Goal: Find specific page/section: Find specific page/section

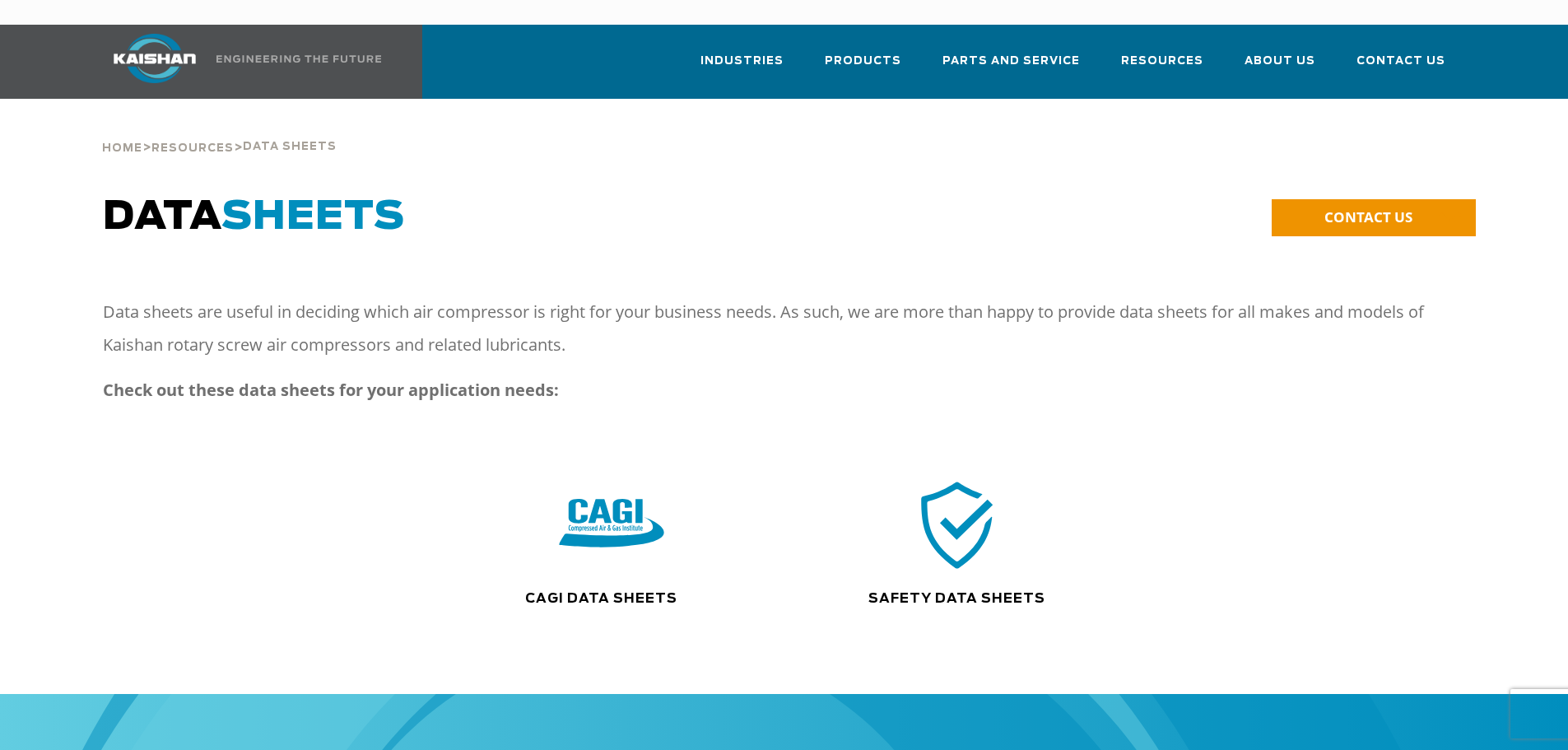
click at [616, 499] on img at bounding box center [611, 524] width 105 height 106
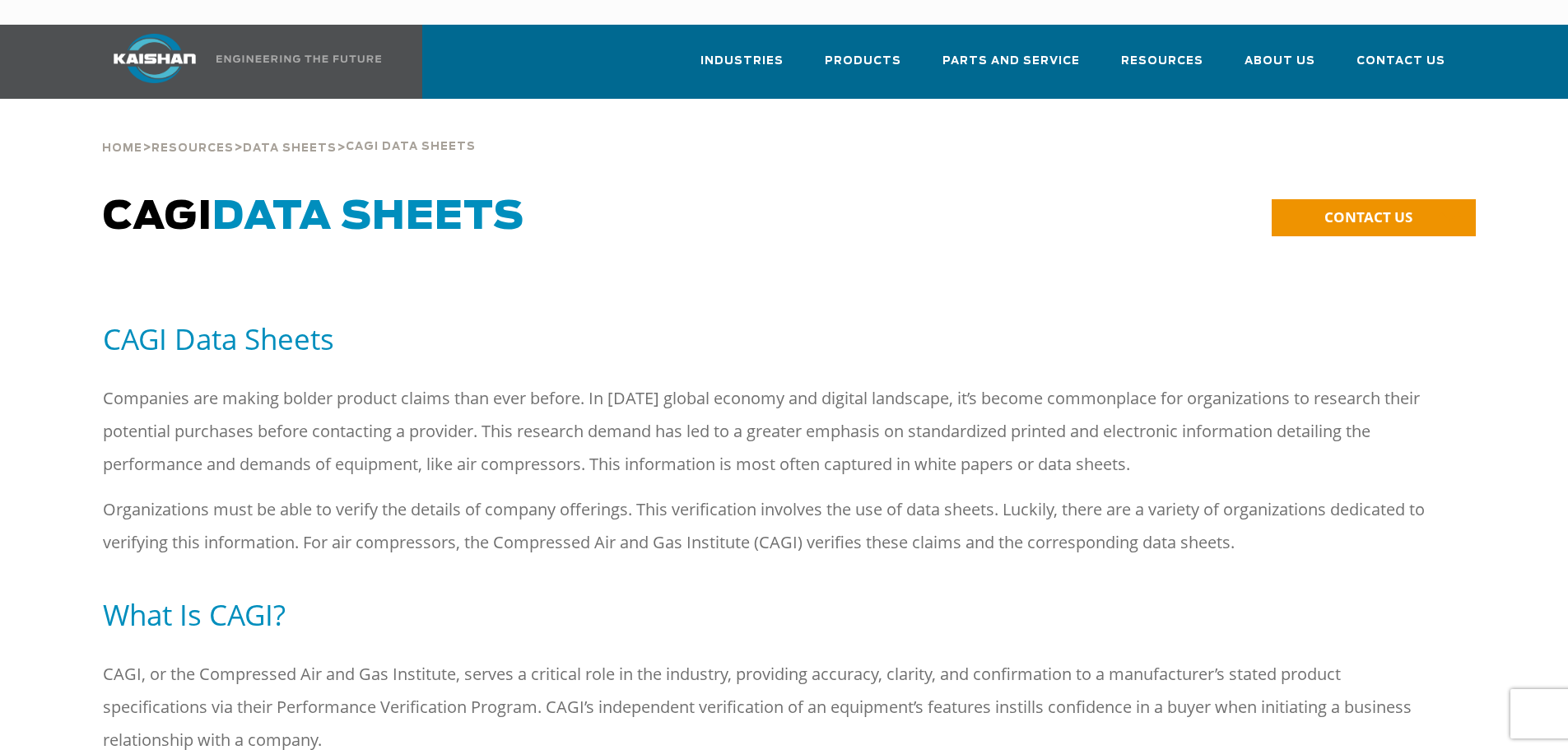
click at [210, 320] on h5 "CAGI Data Sheets" at bounding box center [784, 339] width 1362 height 37
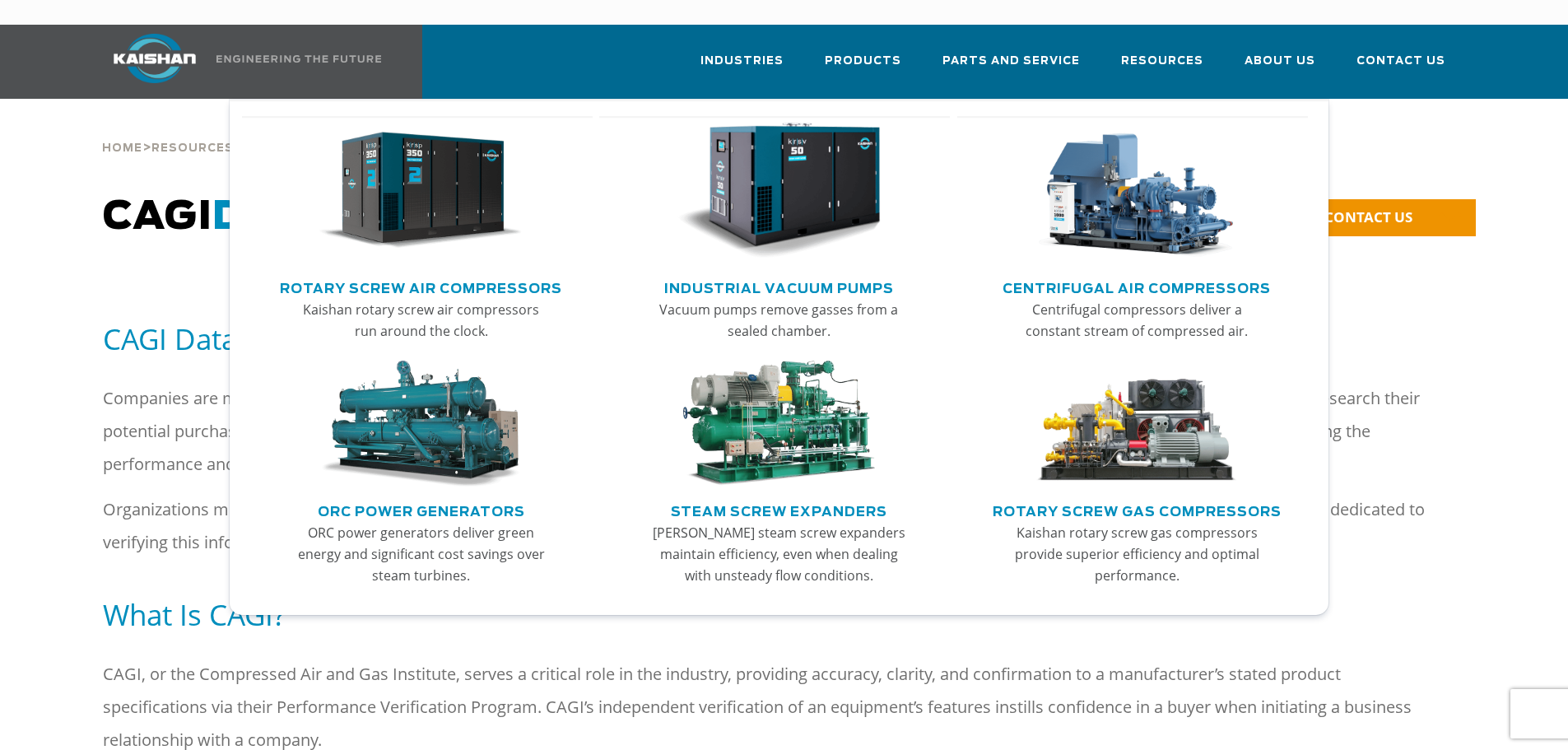
click at [393, 274] on link "Rotary Screw Air Compressors" at bounding box center [420, 286] width 282 height 25
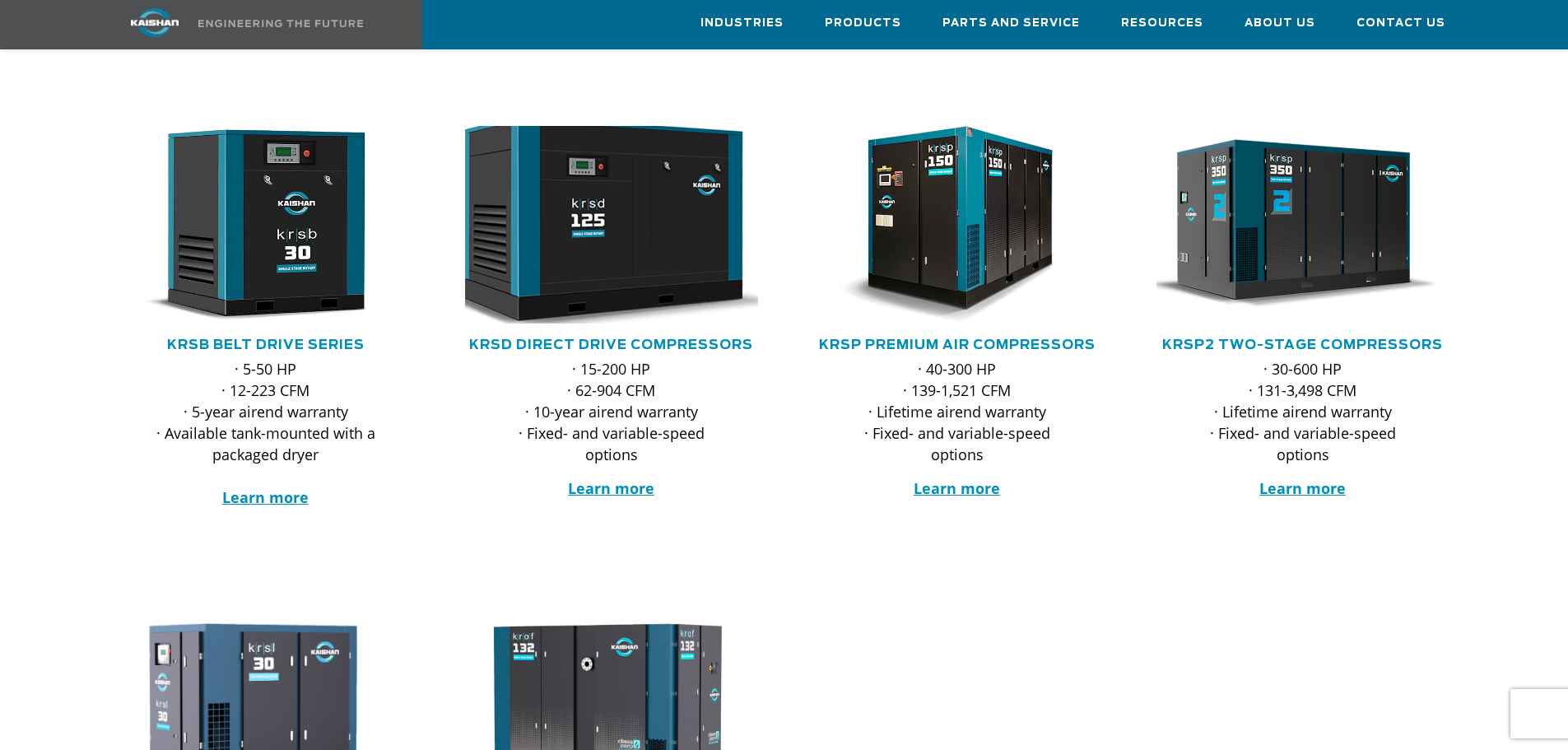
scroll to position [165, 0]
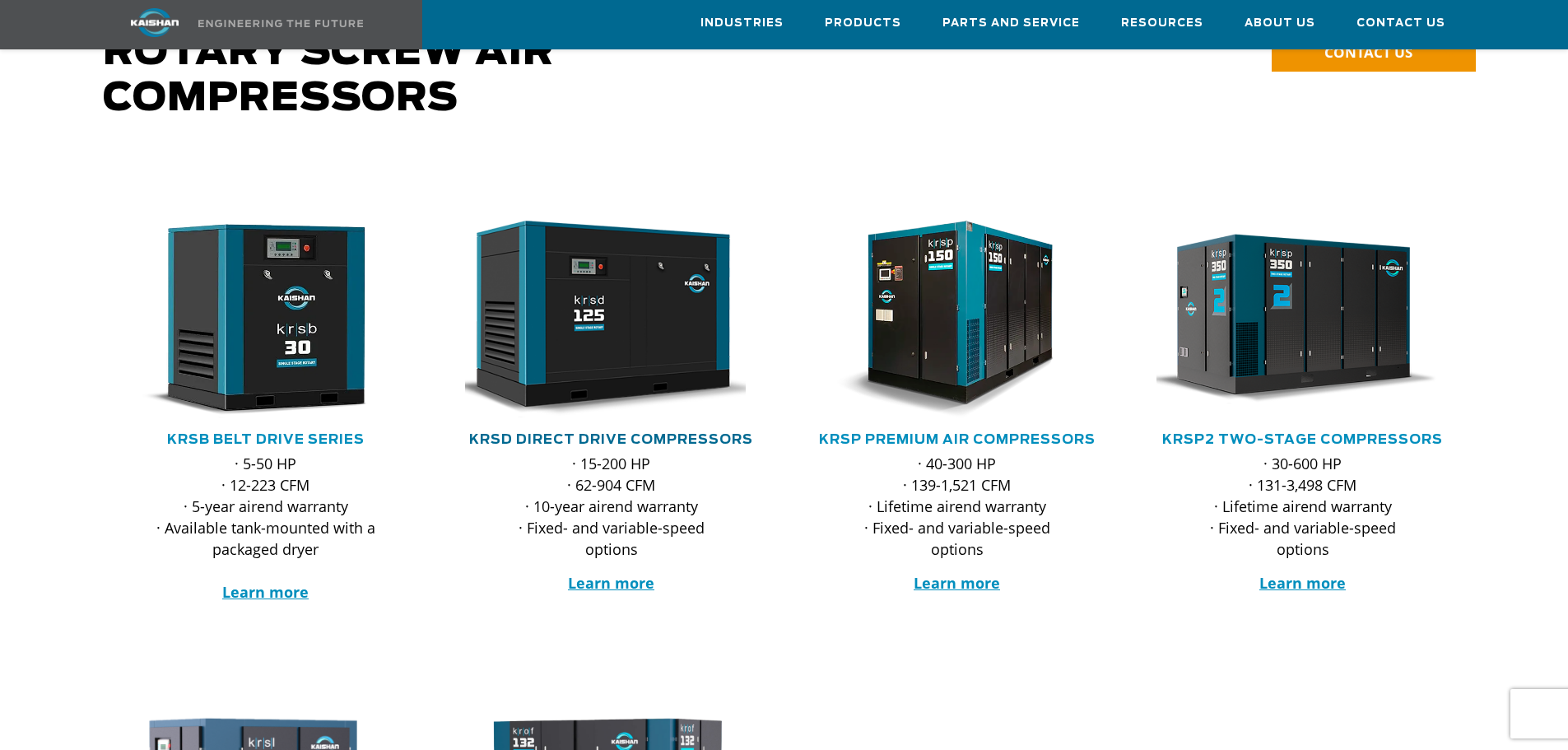
click at [607, 432] on link "KRSD Direct Drive Compressors" at bounding box center [610, 439] width 284 height 13
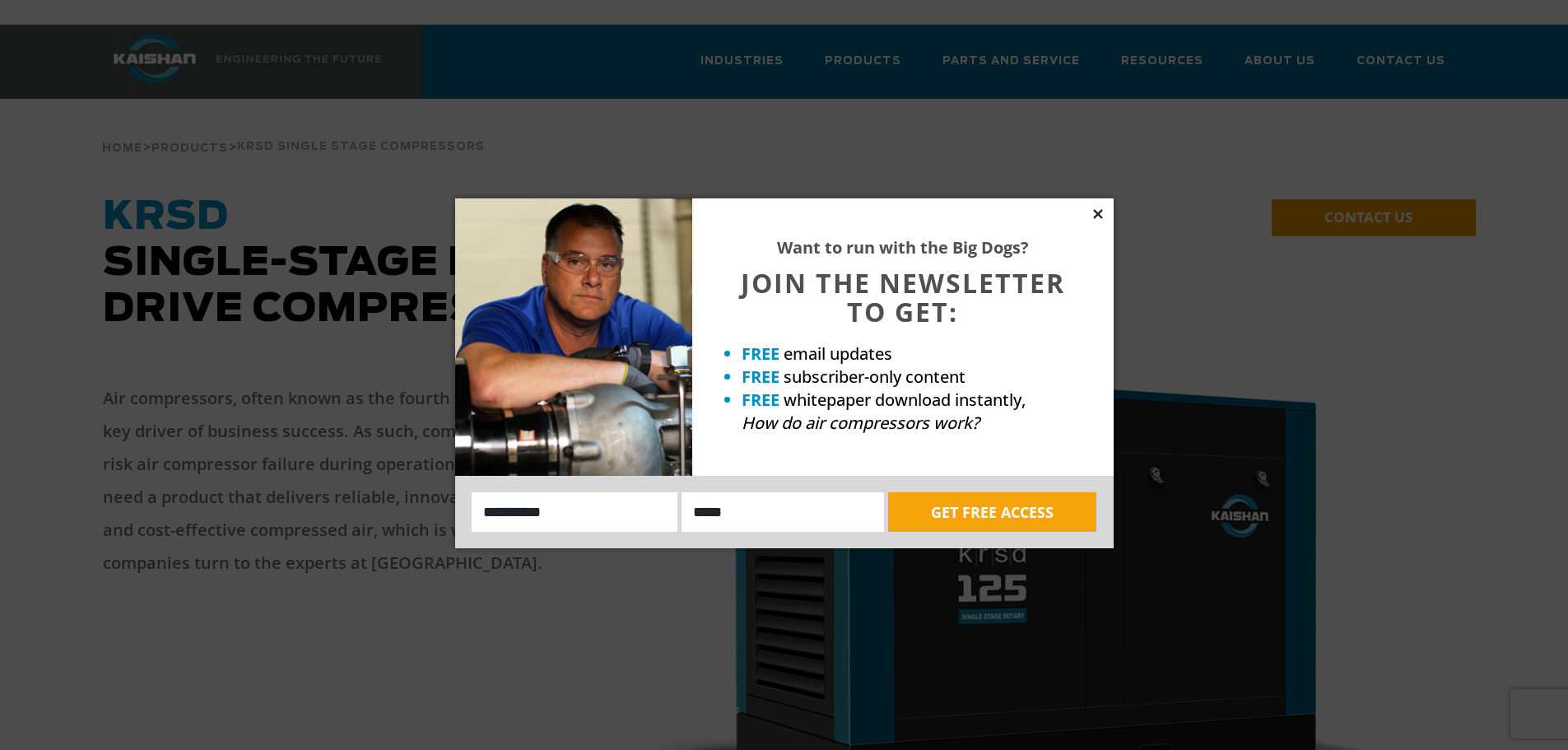
click at [1094, 217] on icon at bounding box center [1096, 212] width 9 height 9
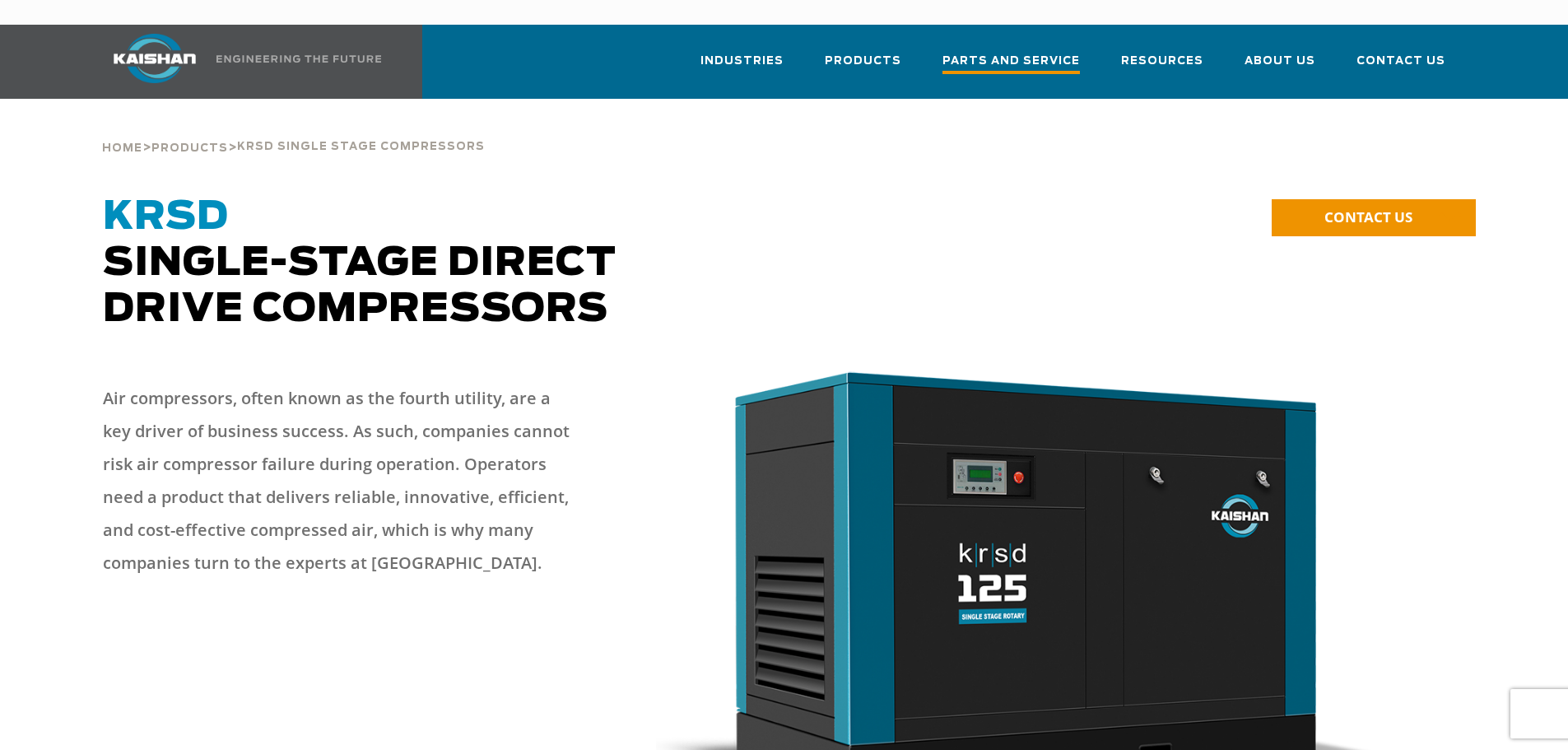
click at [1035, 52] on span "Parts and Service" at bounding box center [1011, 62] width 138 height 22
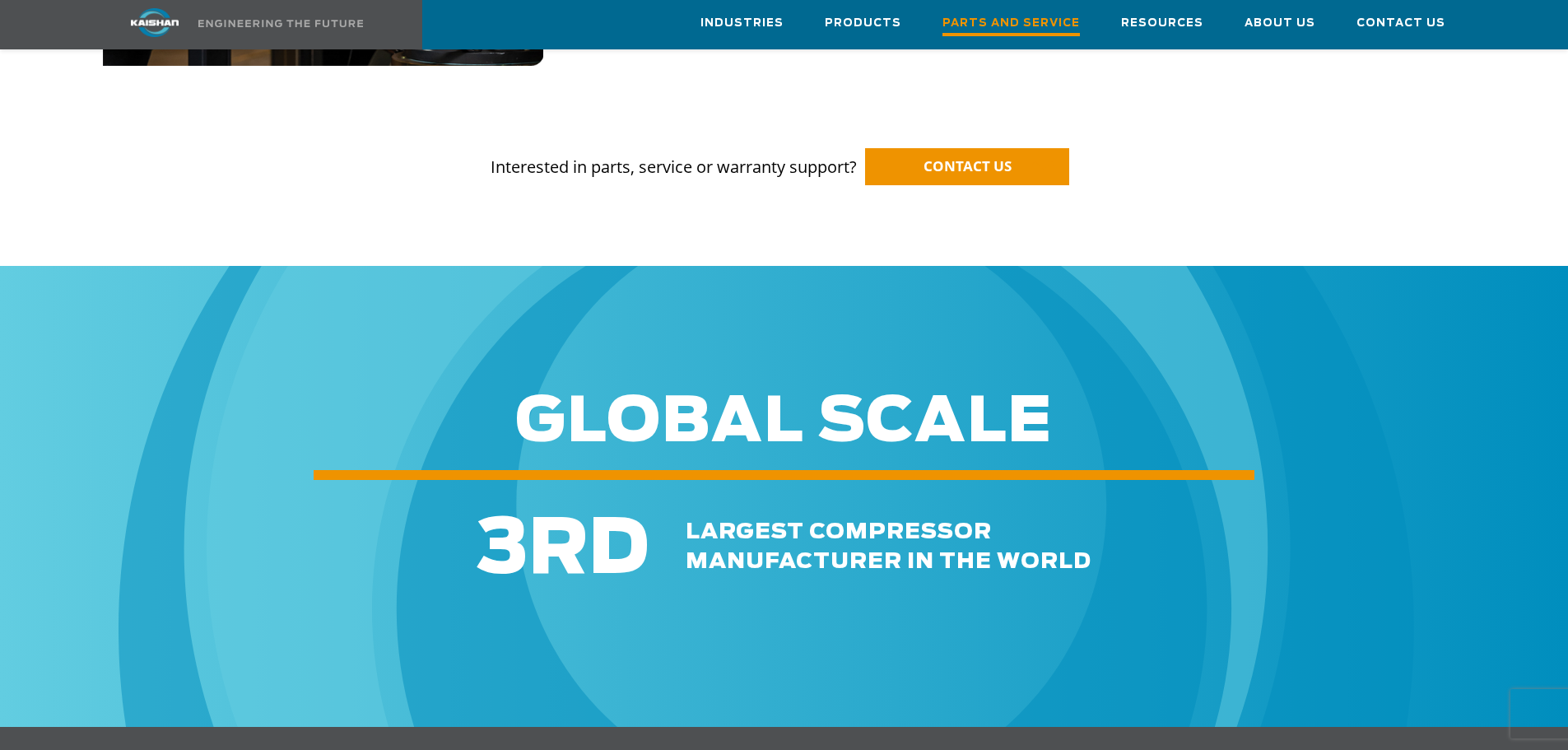
scroll to position [1728, 0]
